Goal: Contribute content: Share content

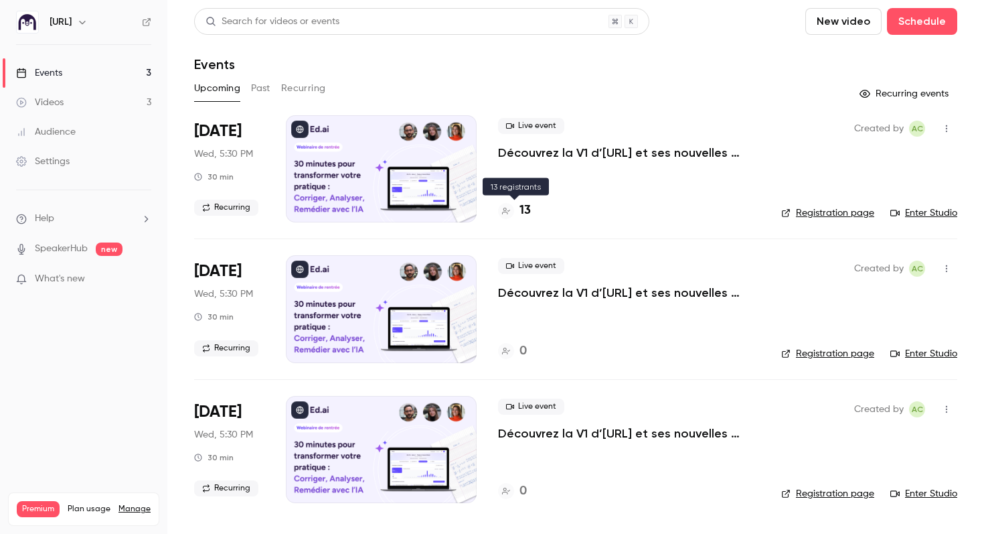
click at [524, 210] on h4 "13" at bounding box center [525, 211] width 11 height 18
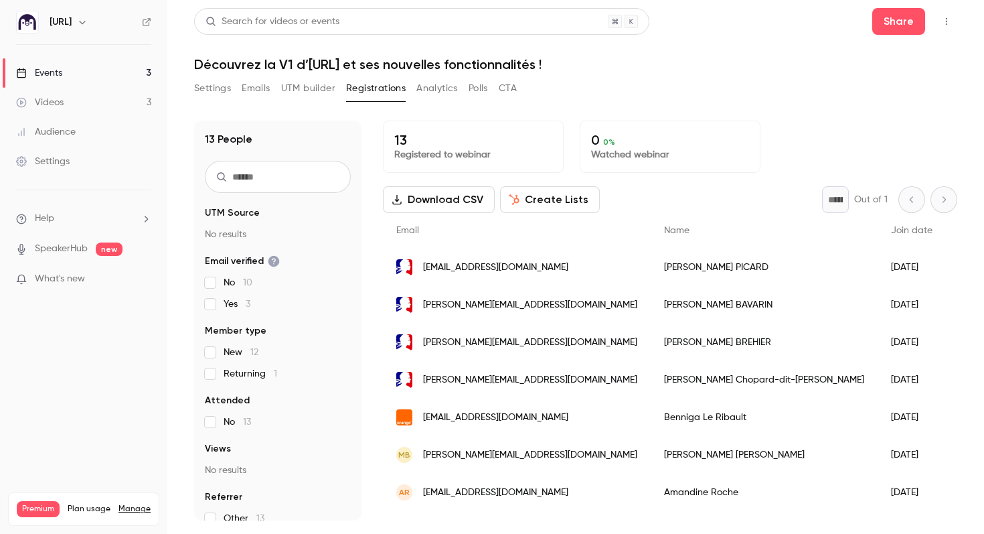
click at [102, 65] on link "Events 3" at bounding box center [83, 72] width 167 height 29
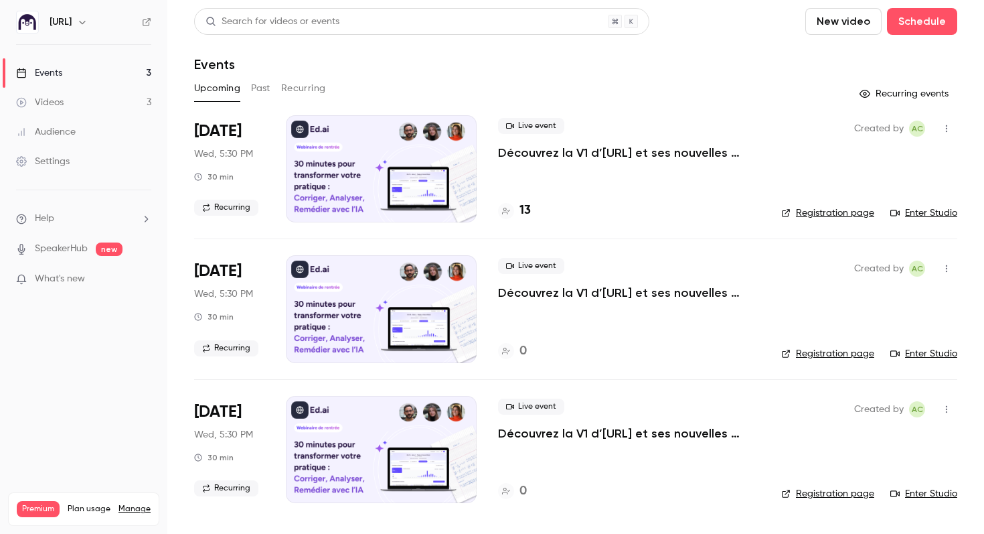
click at [260, 86] on button "Past" at bounding box center [260, 88] width 19 height 21
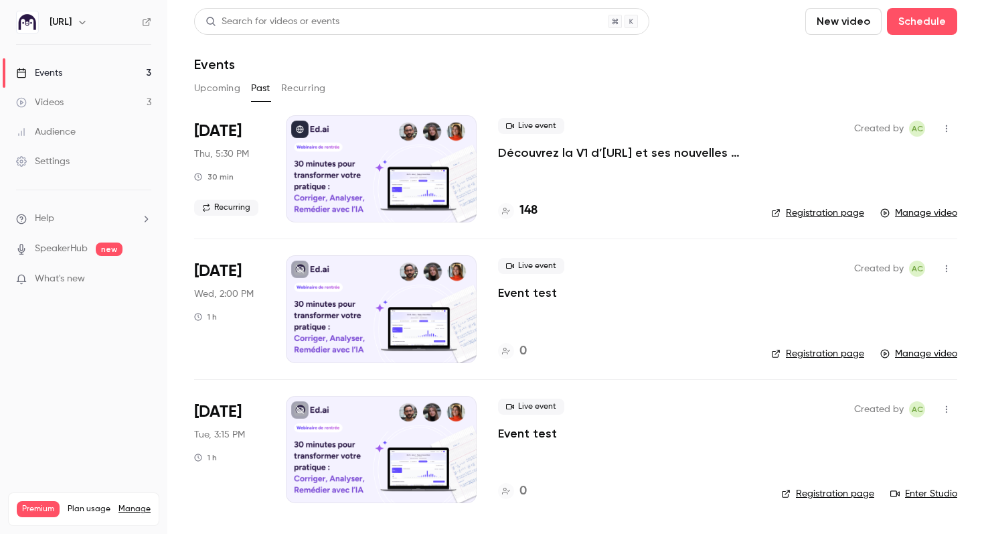
click at [948, 212] on link "Manage video" at bounding box center [918, 212] width 77 height 13
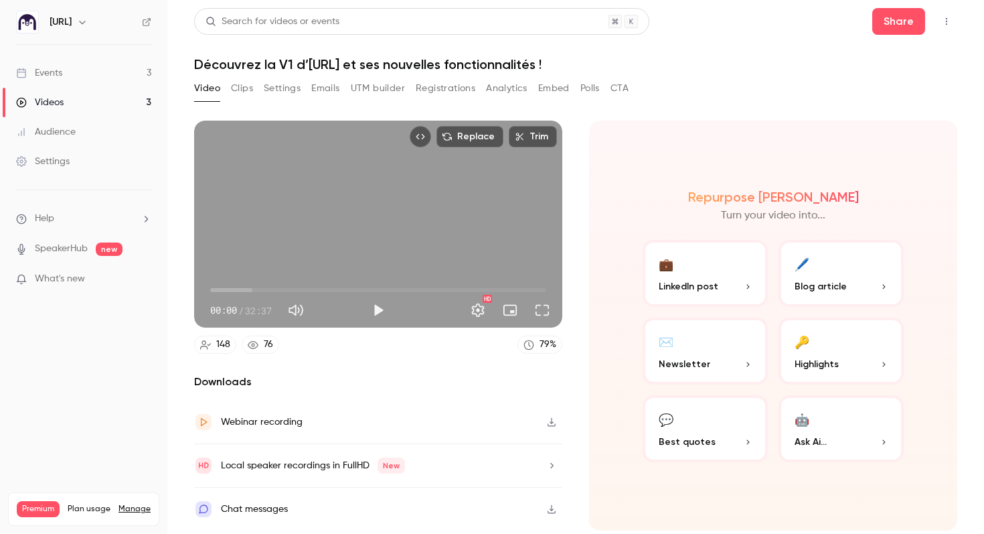
click at [715, 279] on button "💼 LinkedIn post" at bounding box center [705, 273] width 125 height 67
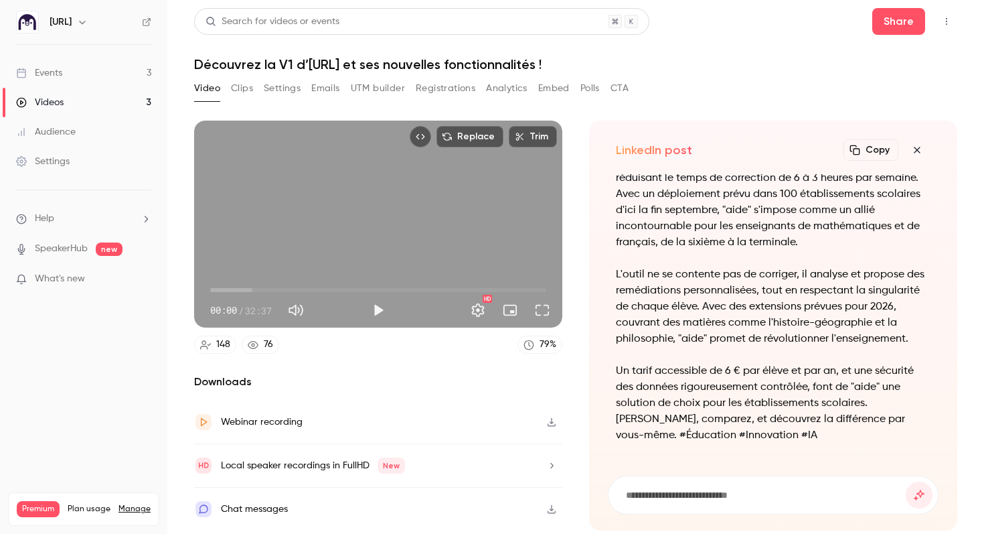
click at [923, 147] on icon "button" at bounding box center [917, 150] width 16 height 11
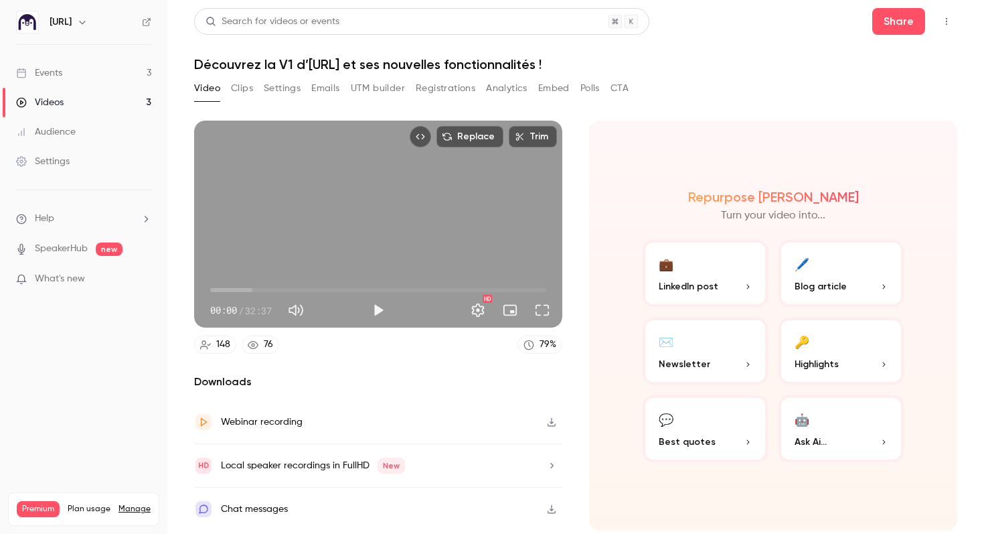
click at [826, 343] on button "🔑 Highlights" at bounding box center [841, 350] width 125 height 67
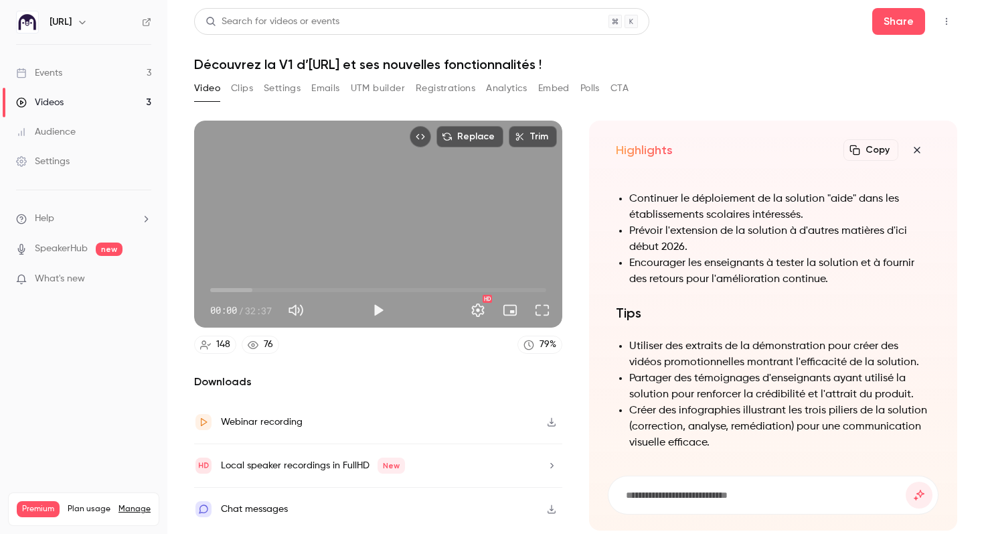
scroll to position [-5, 0]
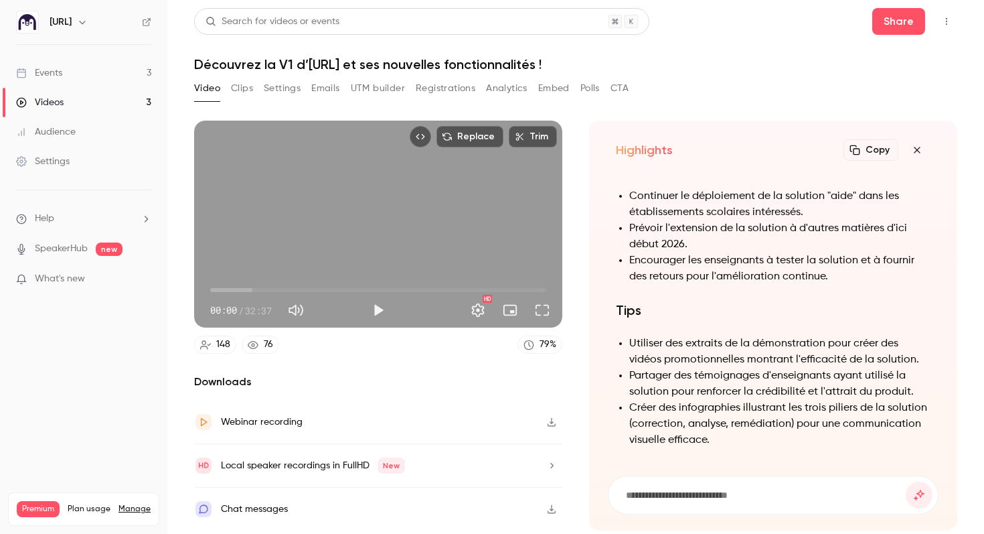
click at [920, 148] on icon "button" at bounding box center [917, 150] width 16 height 11
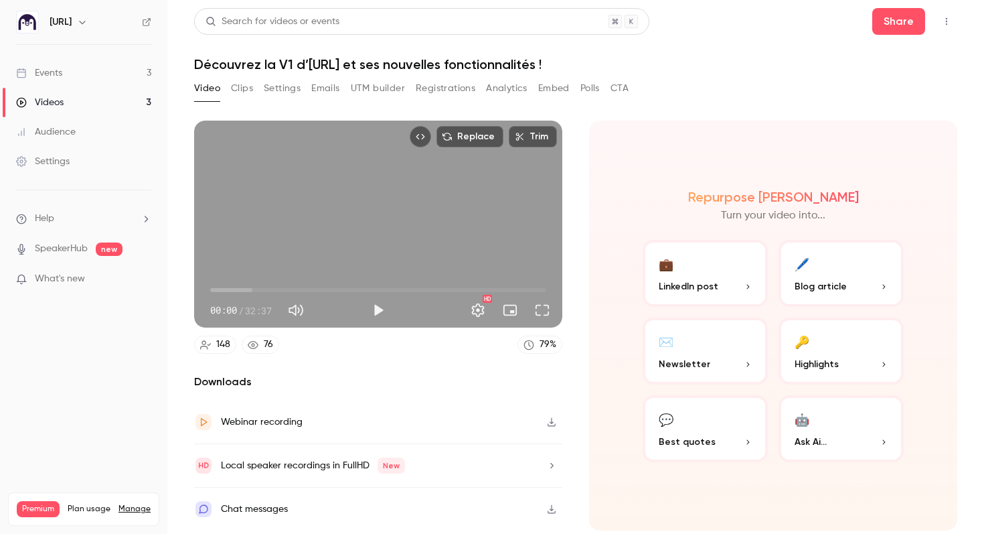
click at [682, 287] on span "LinkedIn post" at bounding box center [689, 286] width 60 height 14
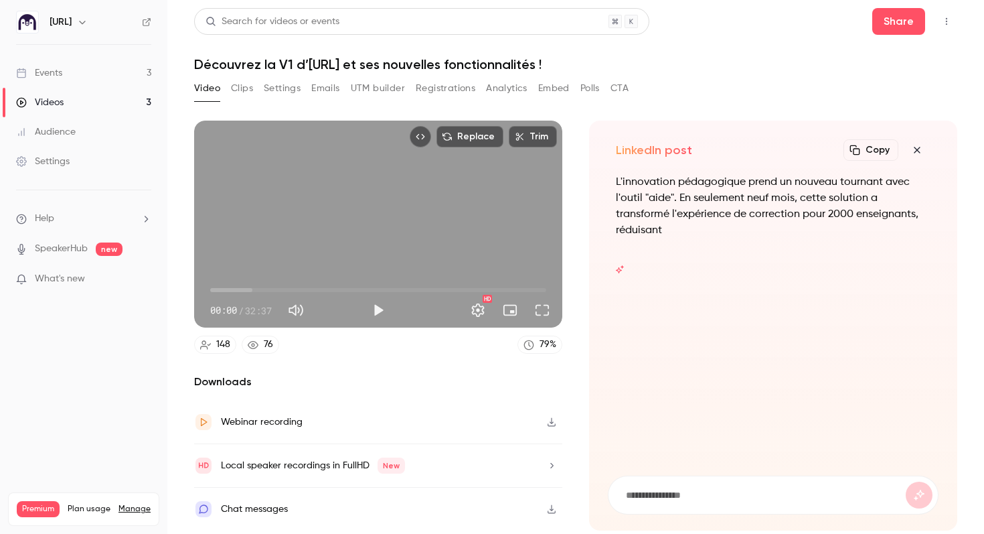
click at [240, 86] on button "Clips" at bounding box center [242, 88] width 22 height 21
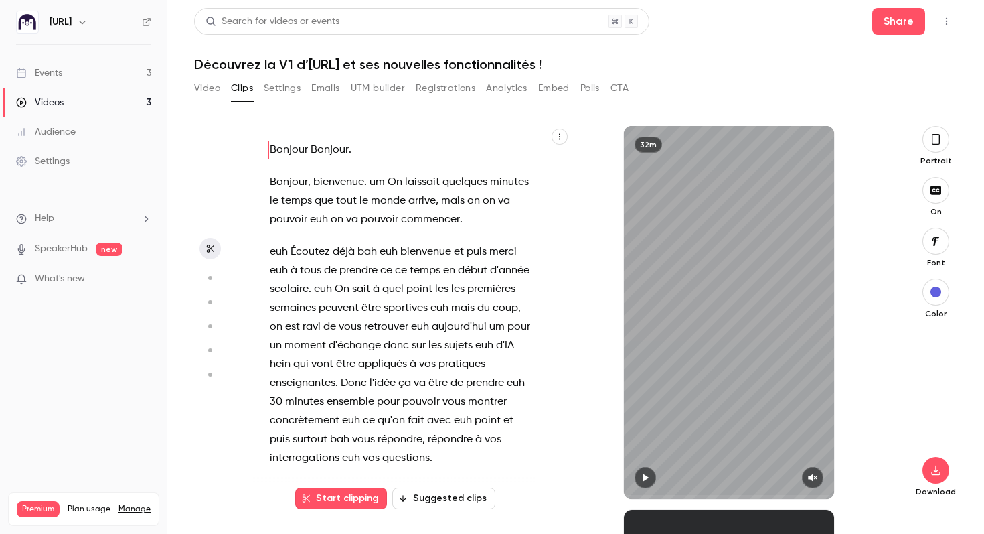
click at [541, 358] on div "Bonjour Bonjour . Bonjour , bienvenue . um On laissait quelques minutes le temp…" at bounding box center [408, 319] width 311 height 360
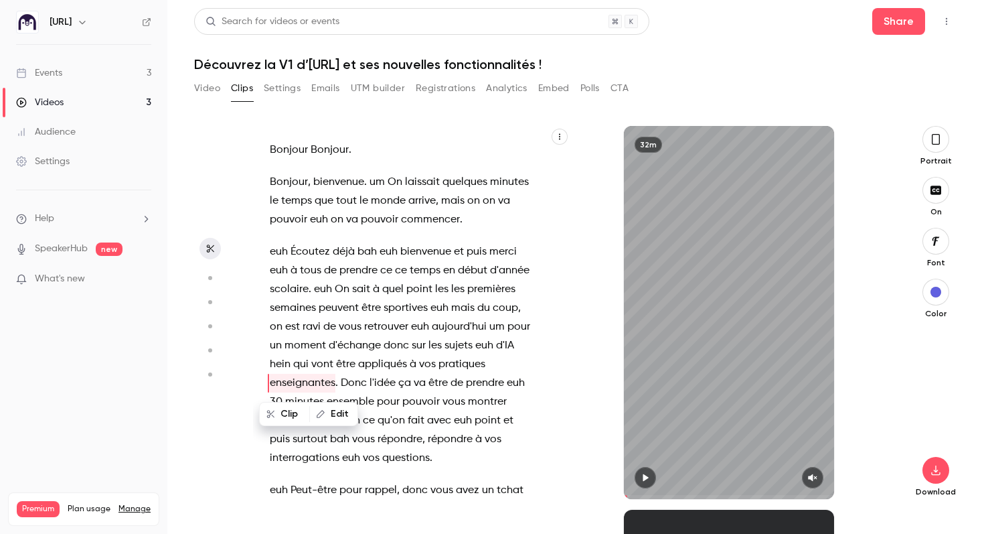
click at [649, 473] on icon "button" at bounding box center [645, 477] width 11 height 9
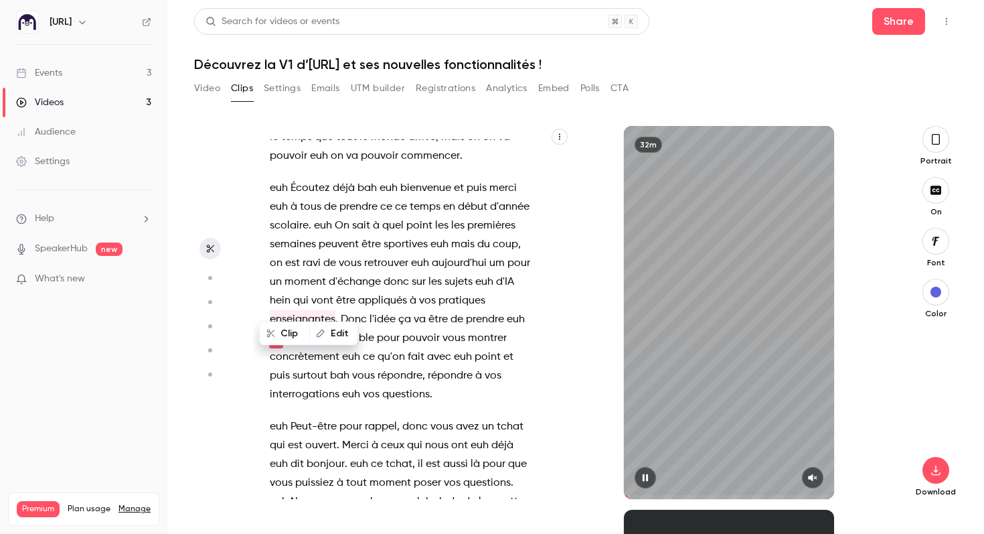
scroll to position [82, 0]
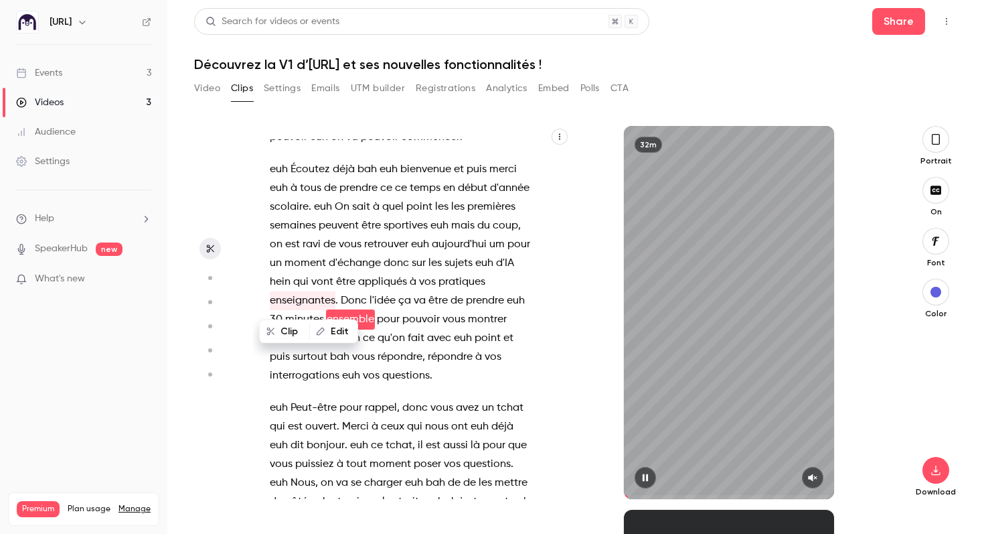
click at [814, 483] on button "button" at bounding box center [812, 477] width 21 height 21
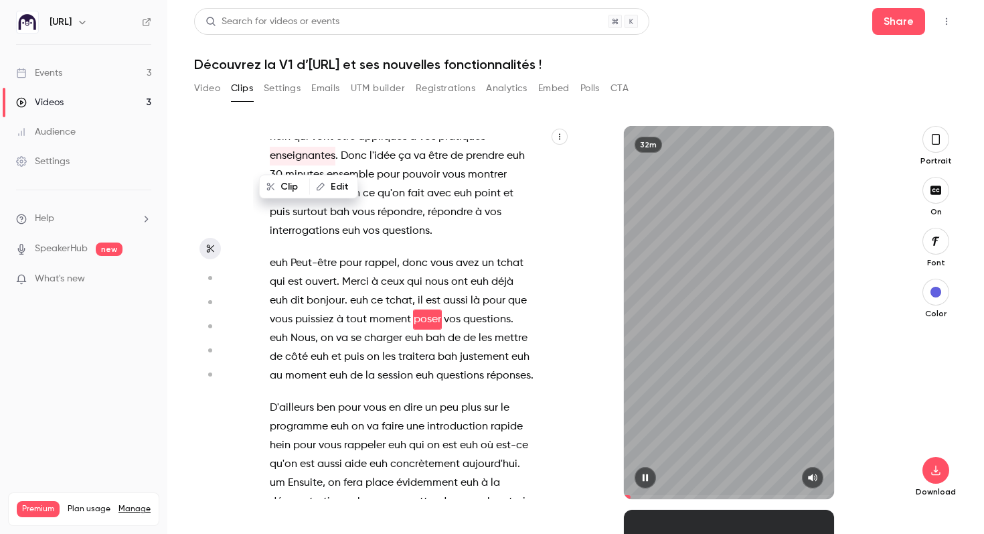
scroll to position [0, 0]
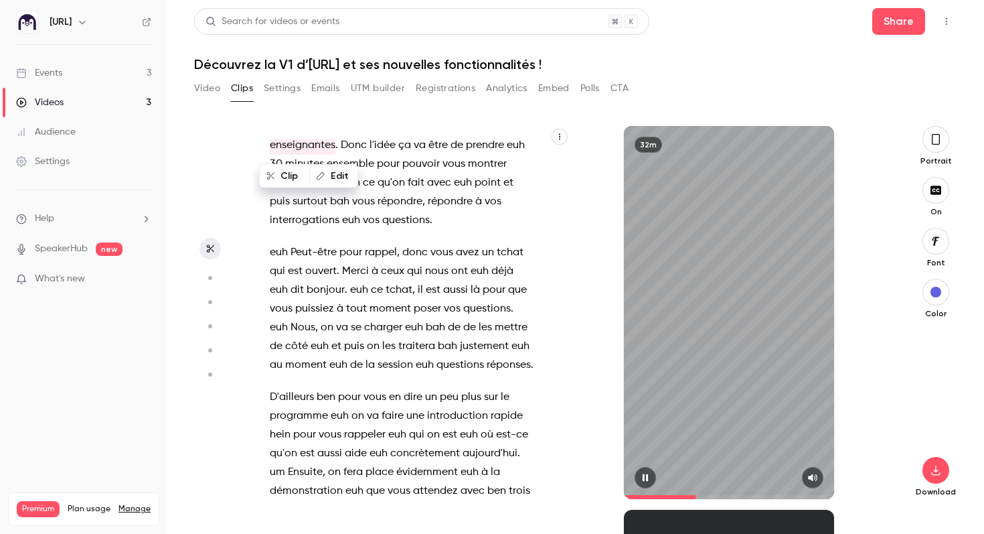
drag, startPoint x: 633, startPoint y: 495, endPoint x: 708, endPoint y: 490, distance: 74.5
click at [708, 490] on span at bounding box center [729, 496] width 210 height 21
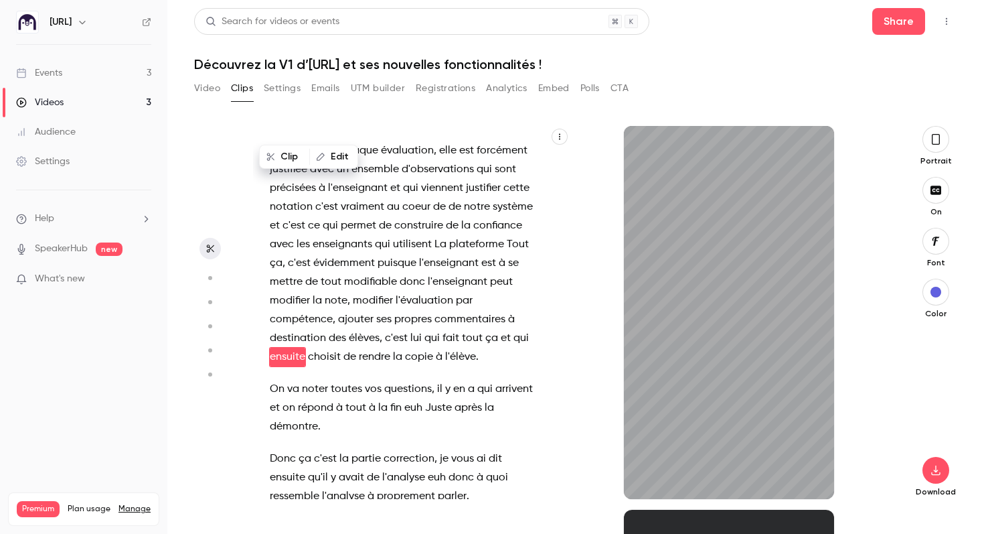
scroll to position [5720, 0]
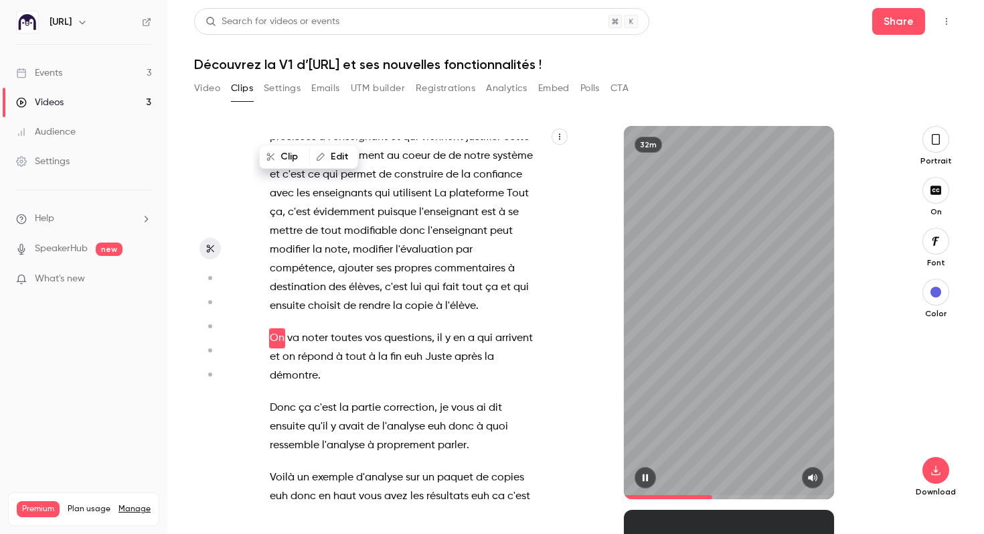
click at [676, 495] on span at bounding box center [729, 496] width 210 height 21
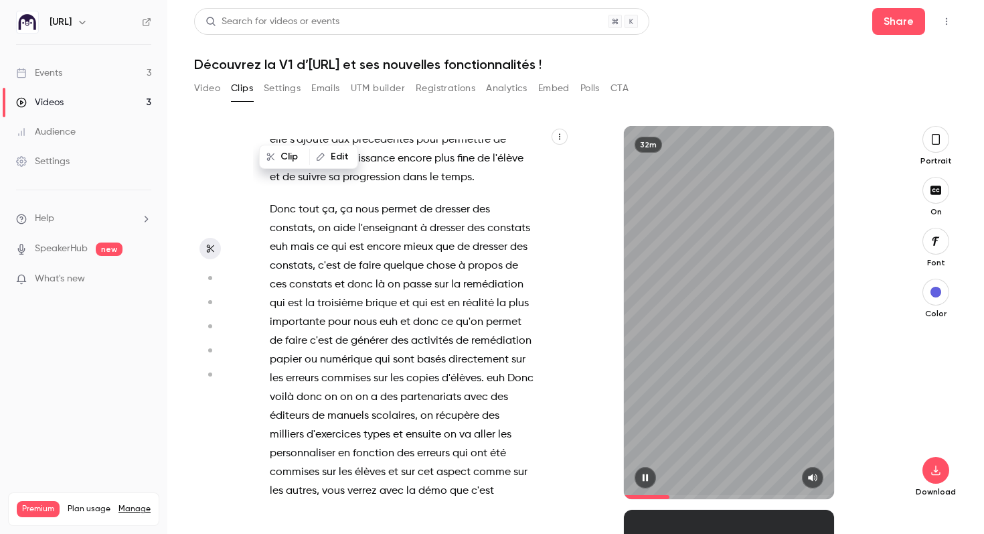
click at [670, 497] on span at bounding box center [729, 496] width 210 height 21
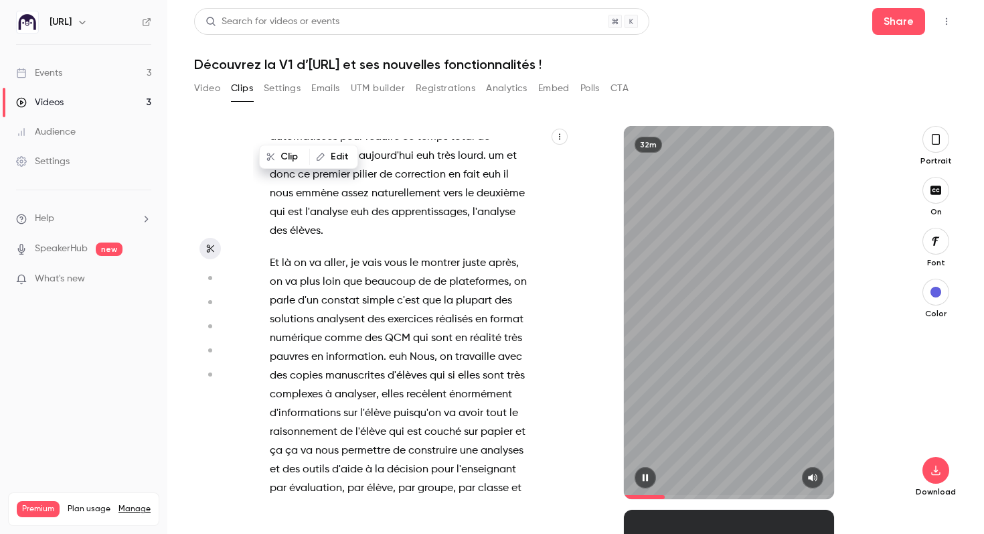
click at [665, 497] on span at bounding box center [644, 497] width 41 height 4
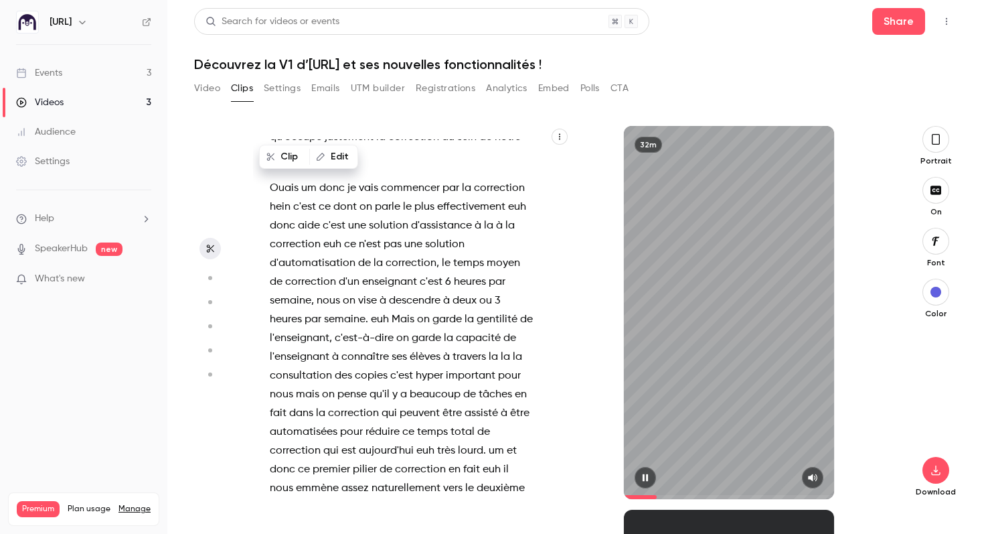
click at [657, 496] on span at bounding box center [640, 497] width 33 height 4
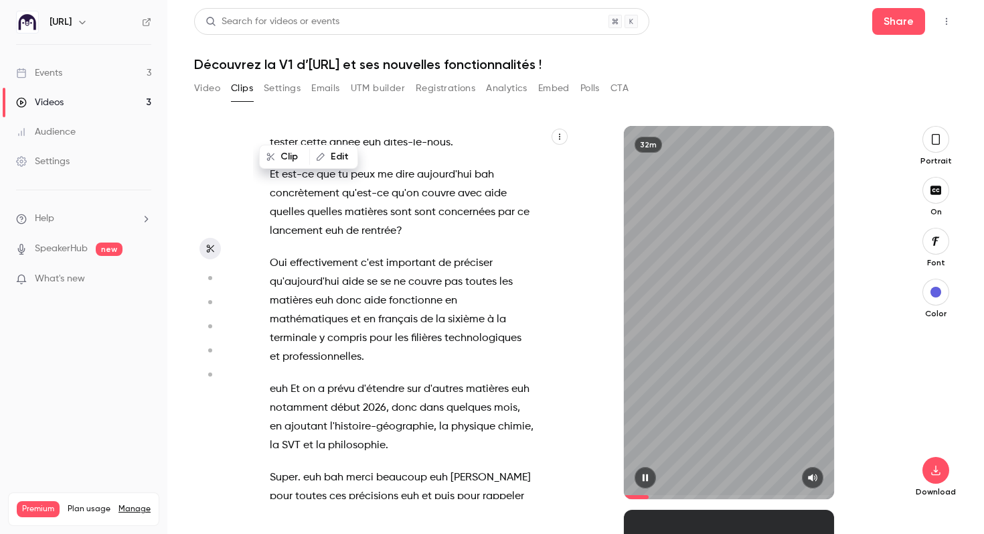
click at [649, 498] on span at bounding box center [729, 496] width 210 height 21
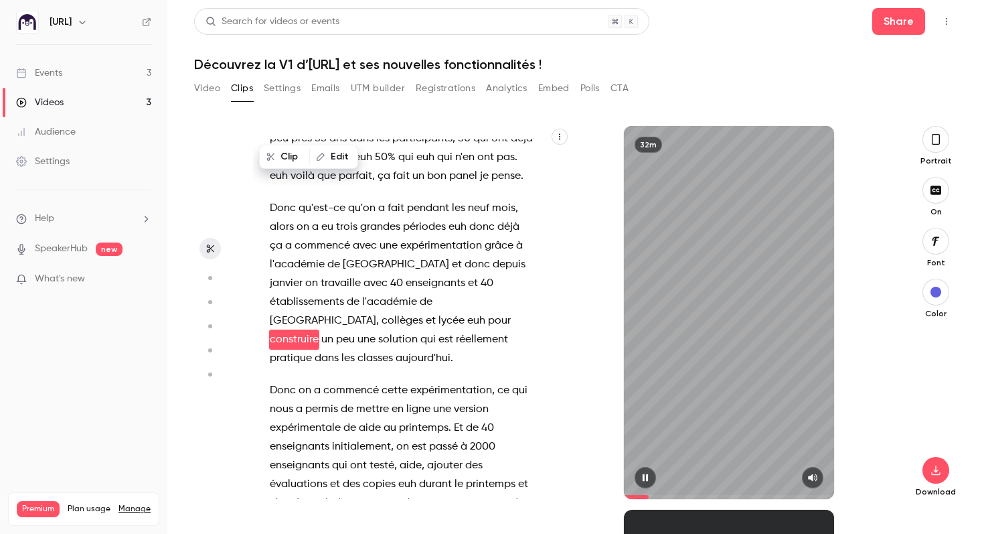
scroll to position [1376, 0]
click at [653, 497] on span at bounding box center [729, 497] width 210 height 4
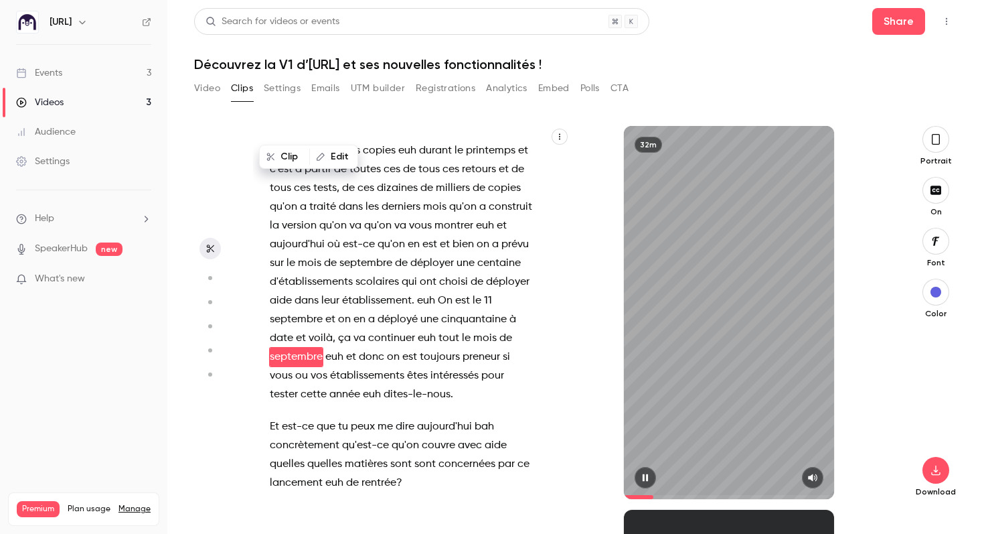
scroll to position [1727, 0]
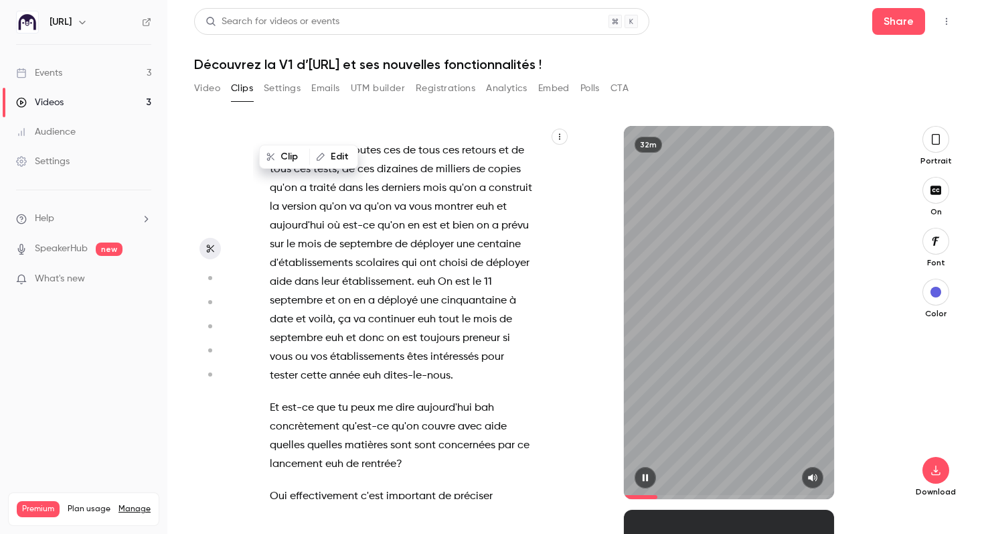
click at [658, 497] on span at bounding box center [729, 497] width 210 height 4
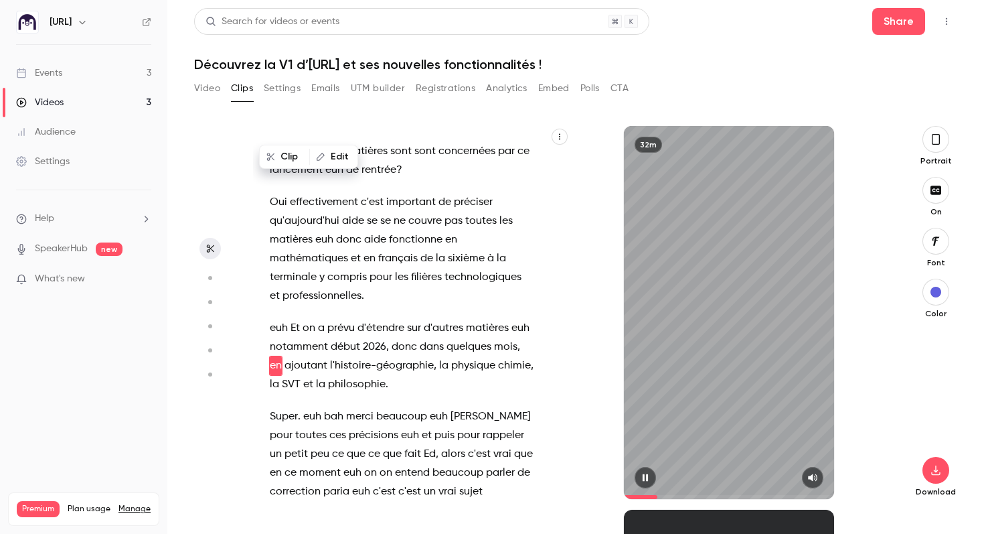
scroll to position [2048, 0]
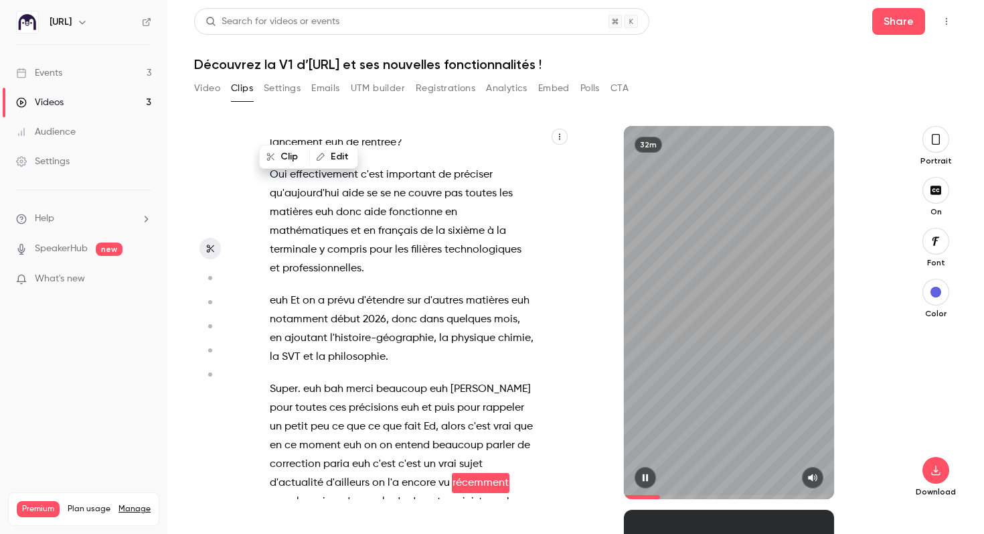
click at [660, 497] on span at bounding box center [729, 497] width 210 height 4
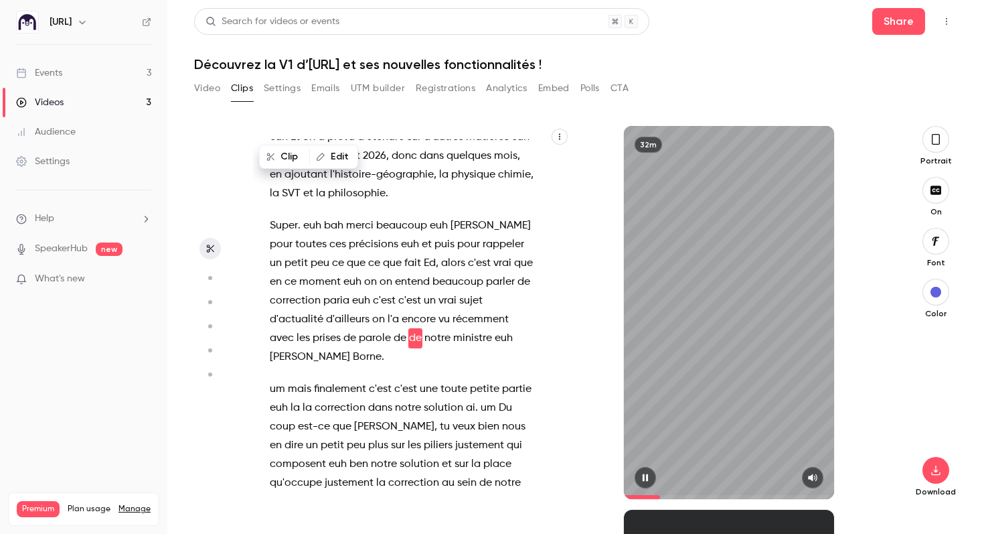
click at [658, 497] on span at bounding box center [729, 496] width 210 height 21
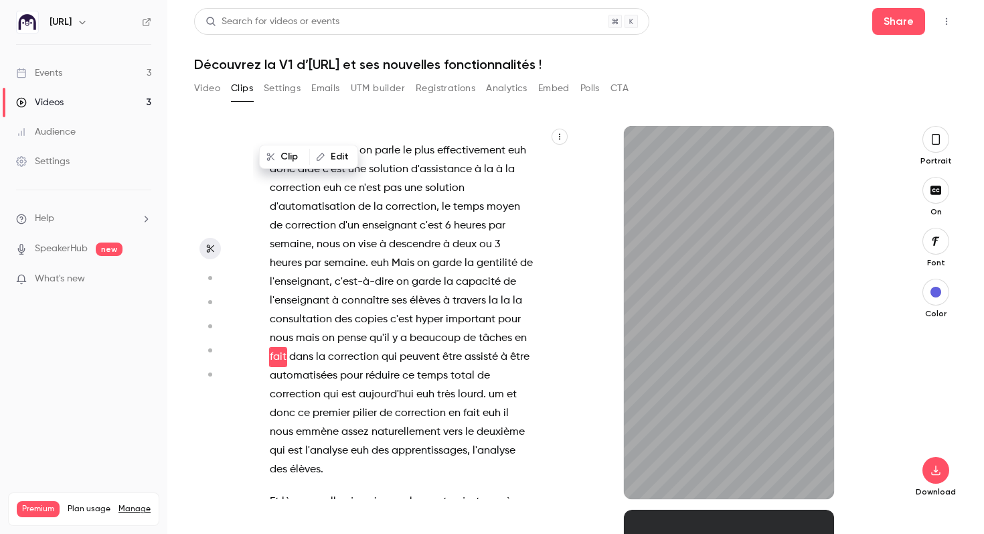
scroll to position [2632, 0]
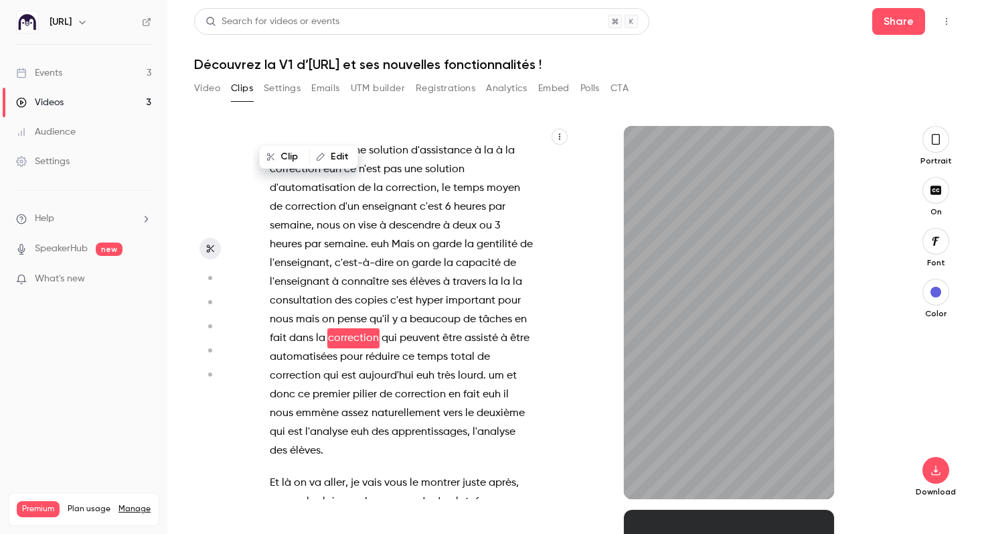
click at [282, 157] on button "Clip" at bounding box center [284, 156] width 48 height 21
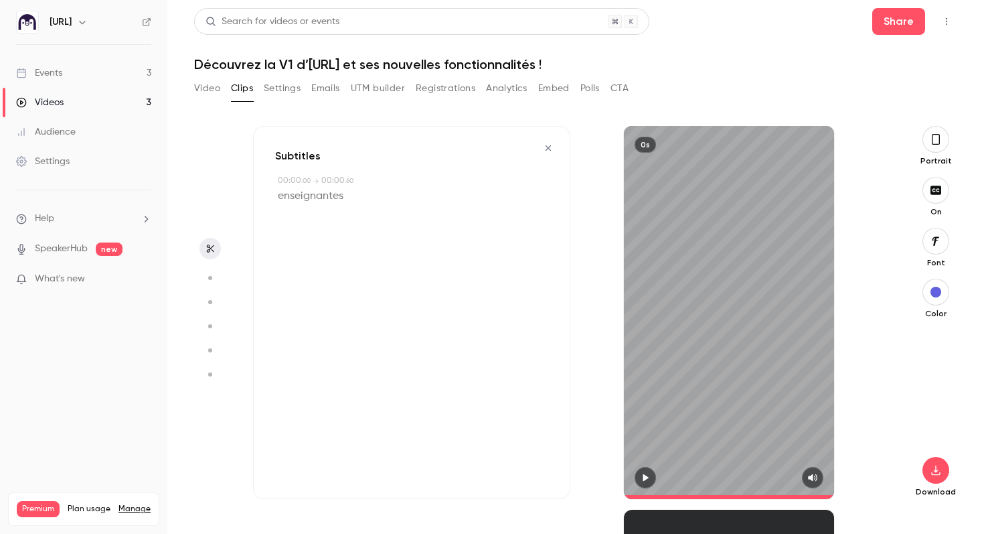
type input "*"
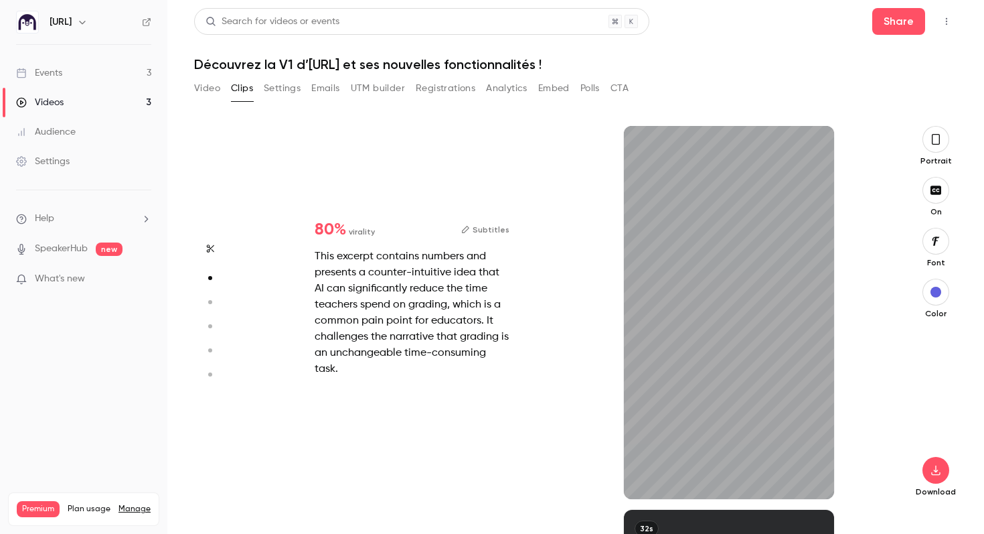
type input "*"
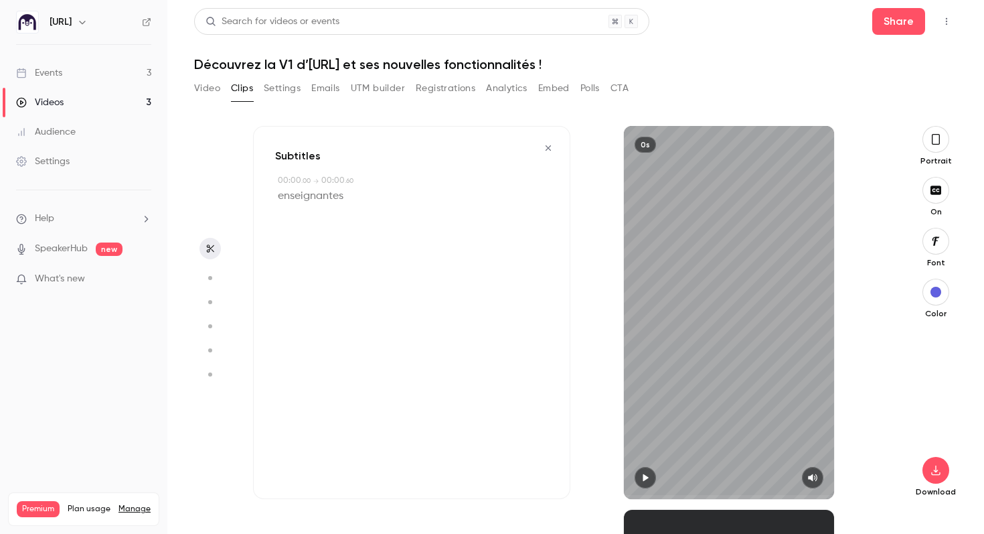
scroll to position [0, 0]
click at [550, 145] on icon "button" at bounding box center [548, 147] width 11 height 9
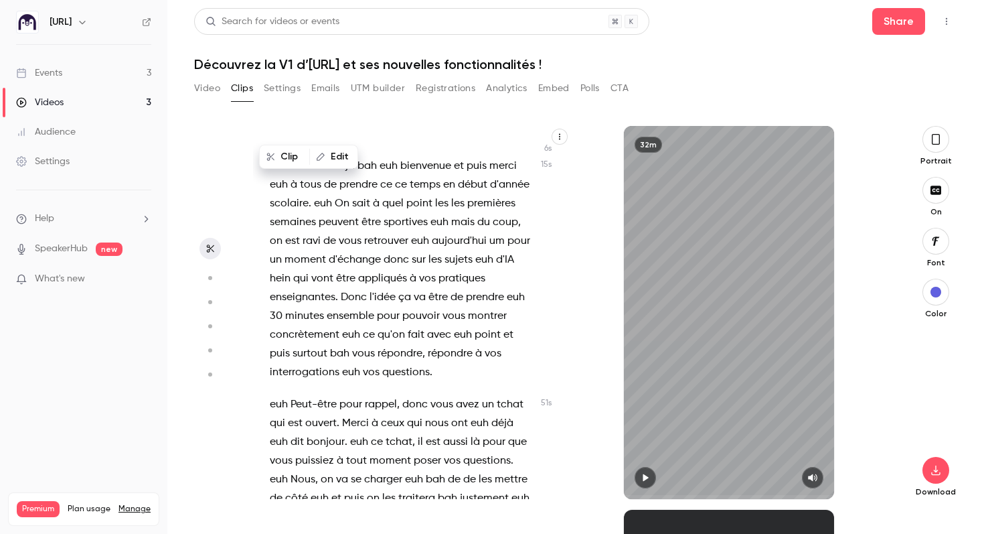
scroll to position [118, 0]
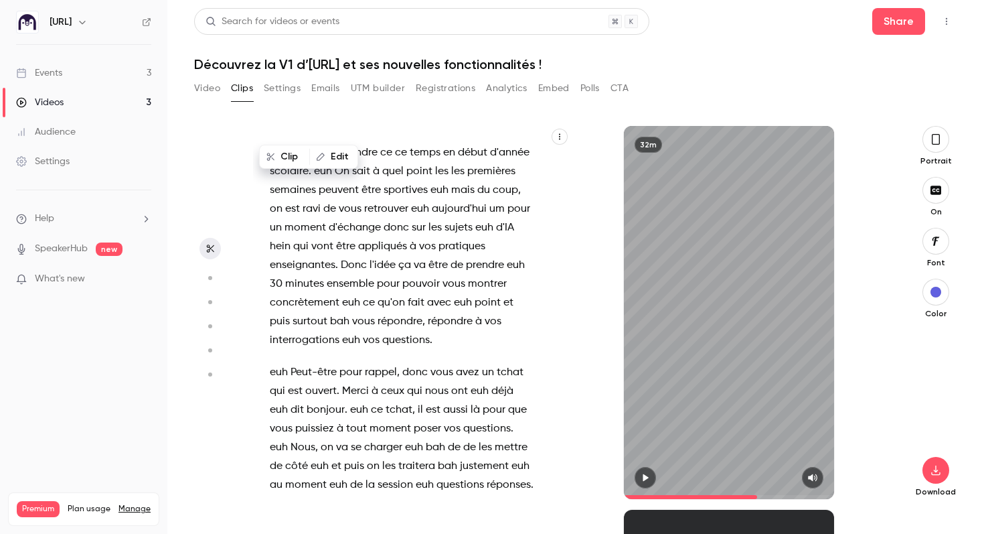
click at [757, 495] on span at bounding box center [729, 497] width 210 height 4
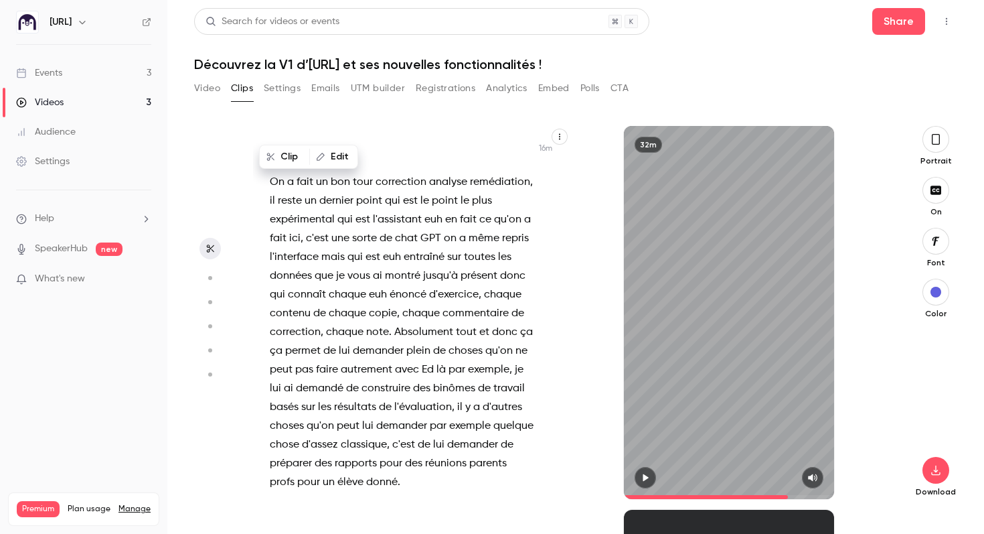
click at [788, 497] on span at bounding box center [729, 497] width 210 height 4
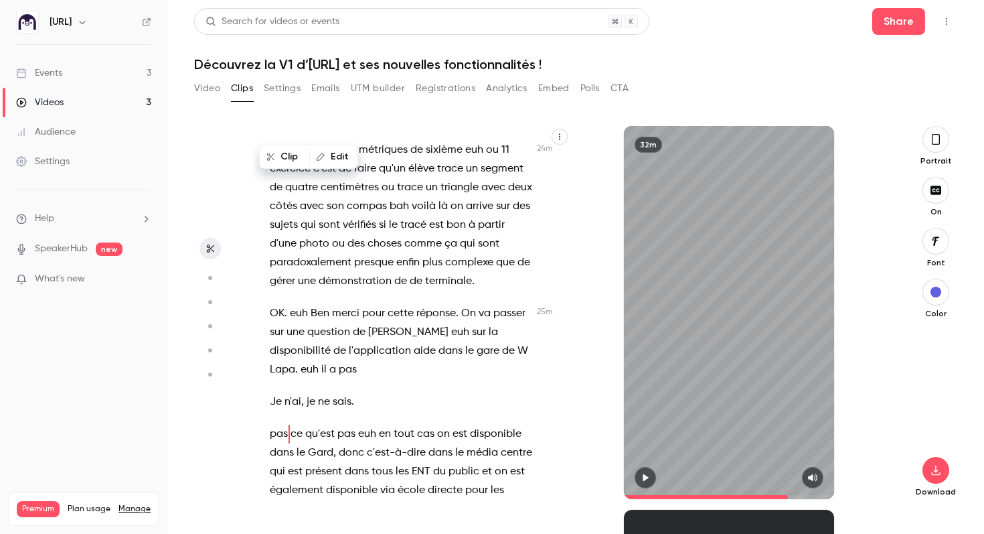
scroll to position [10712, 0]
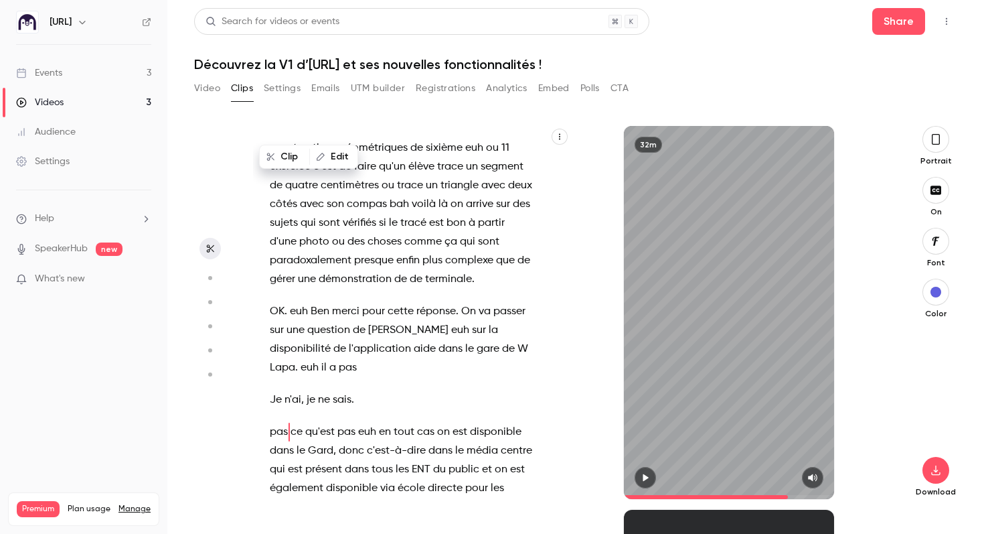
click at [646, 474] on icon "button" at bounding box center [645, 477] width 11 height 9
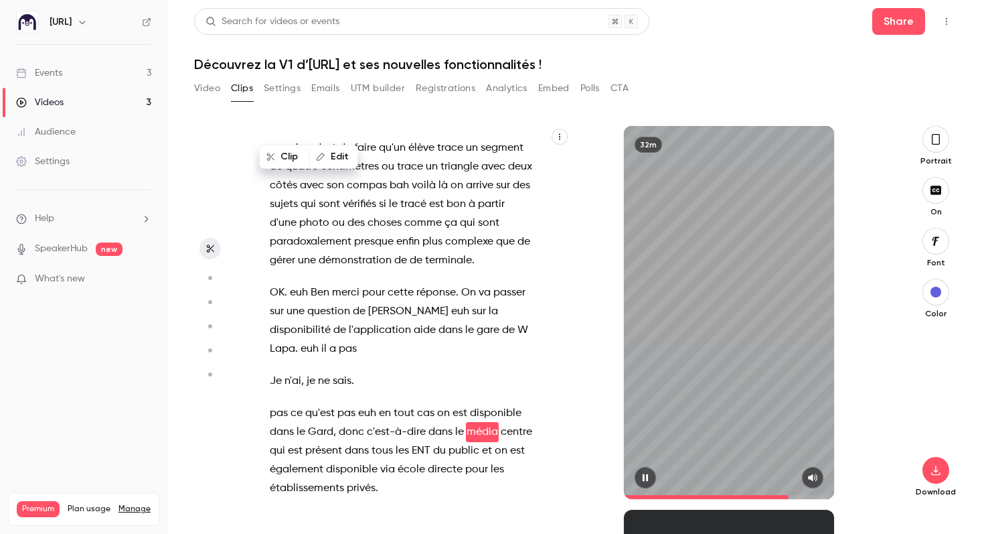
click at [776, 495] on span at bounding box center [706, 497] width 164 height 4
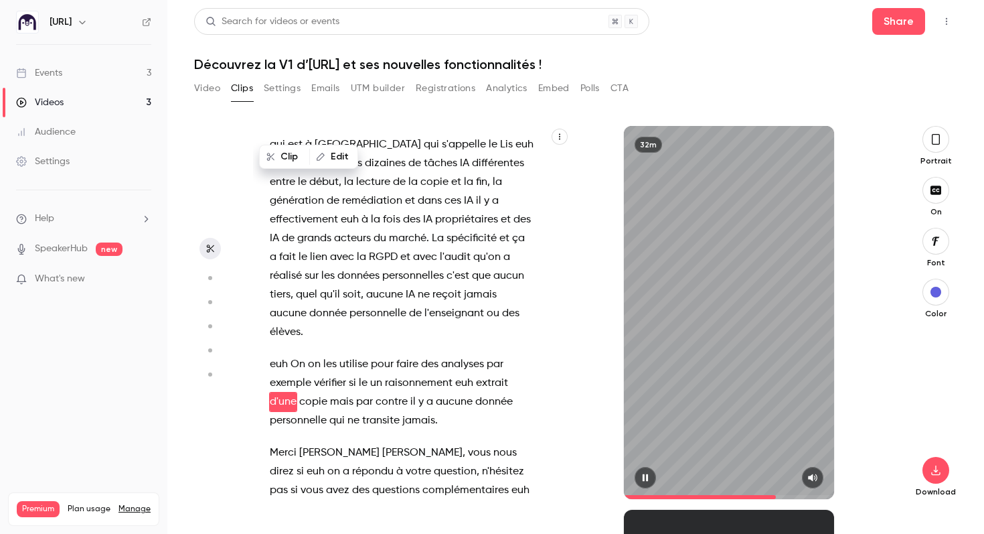
scroll to position [9914, 0]
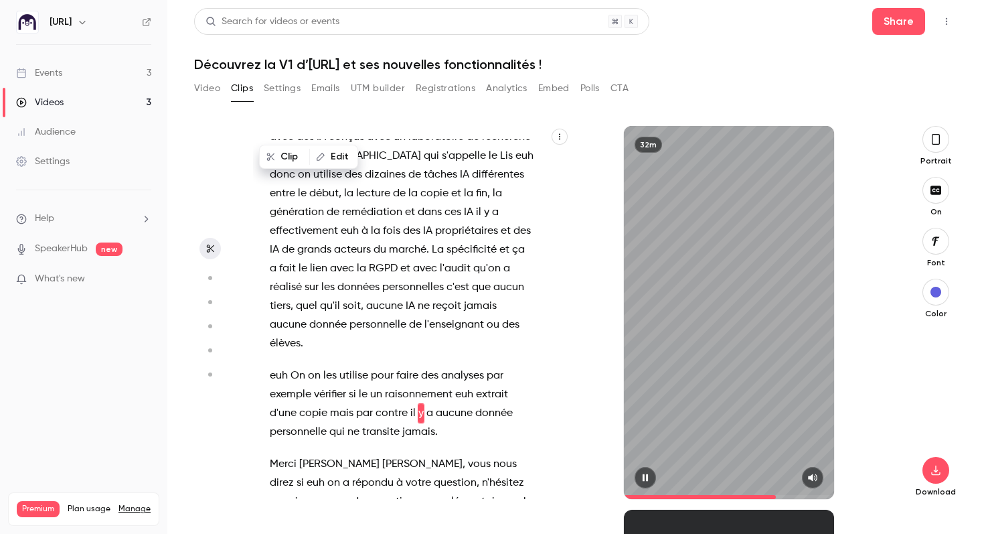
click at [766, 495] on span at bounding box center [729, 496] width 210 height 21
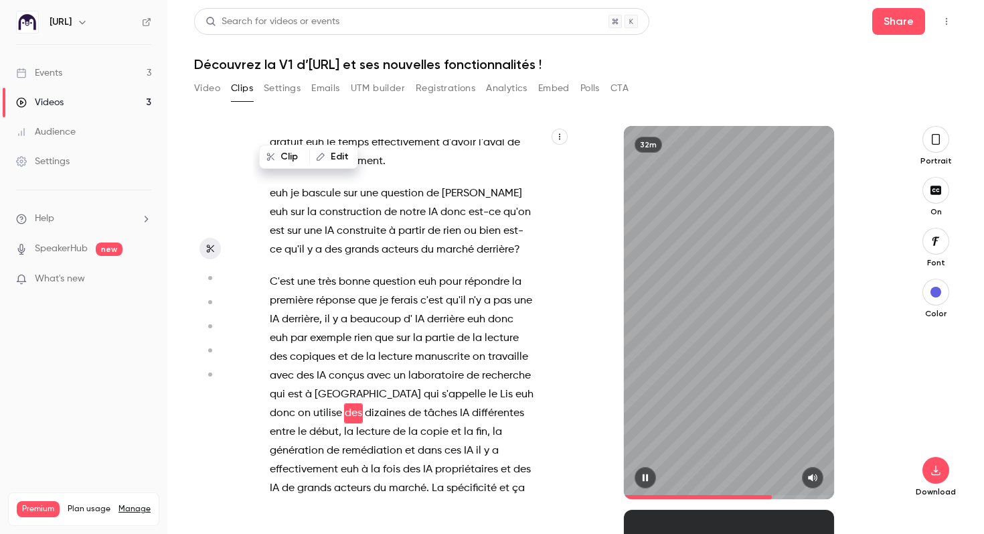
scroll to position [9694, 0]
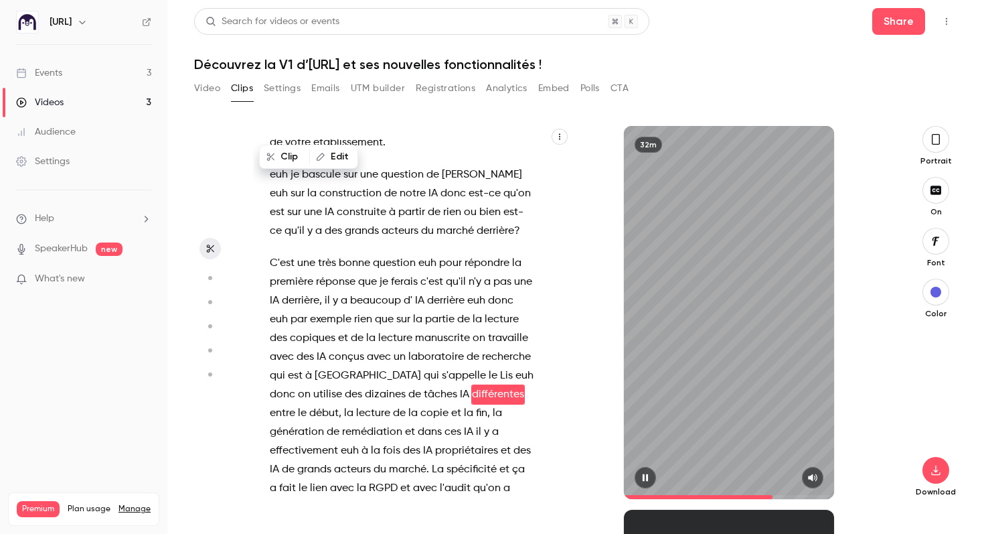
click at [651, 476] on button "button" at bounding box center [645, 477] width 21 height 21
type input "****"
